Goal: Navigation & Orientation: Find specific page/section

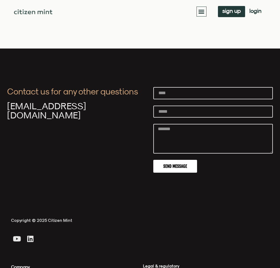
scroll to position [1885, 0]
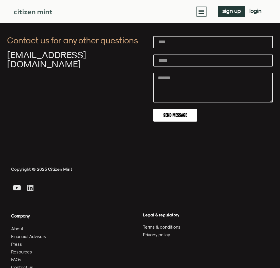
click at [27, 182] on link "Linkedin" at bounding box center [30, 187] width 11 height 11
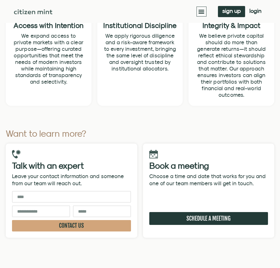
scroll to position [1599, 0]
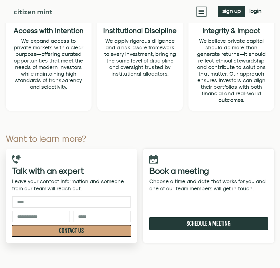
click at [83, 228] on span "CONTACT US" at bounding box center [71, 231] width 25 height 6
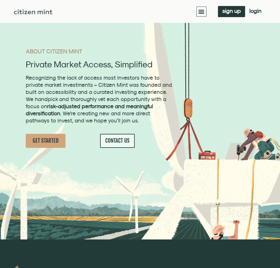
scroll to position [0, 0]
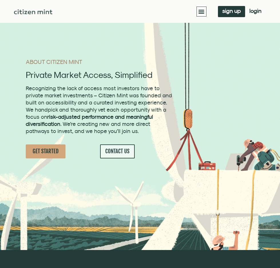
click at [204, 11] on icon "Menu Toggle" at bounding box center [201, 11] width 6 height 6
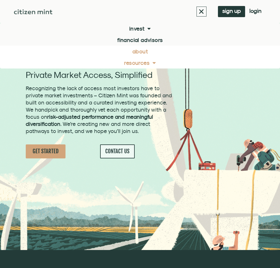
click at [142, 62] on link "Resources" at bounding box center [140, 62] width 280 height 11
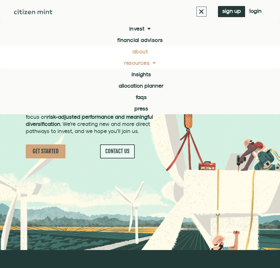
click at [142, 62] on link "Resources" at bounding box center [140, 62] width 280 height 11
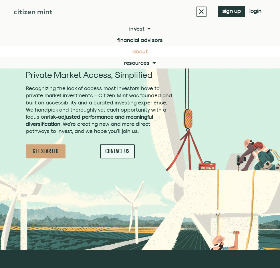
click at [145, 52] on link "About" at bounding box center [140, 51] width 280 height 11
